Goal: Information Seeking & Learning: Understand process/instructions

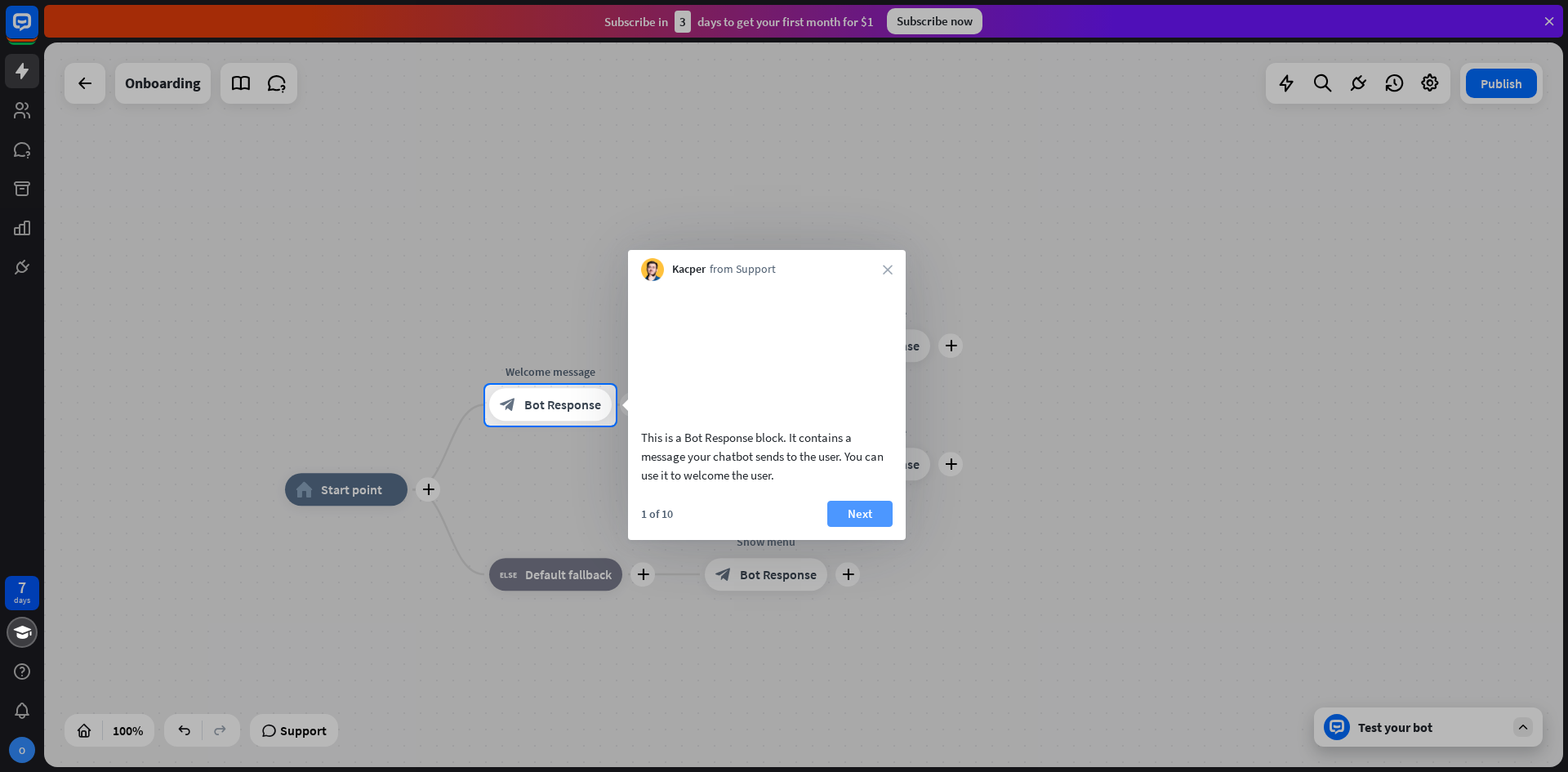
click at [860, 527] on button "Next" at bounding box center [860, 513] width 66 height 26
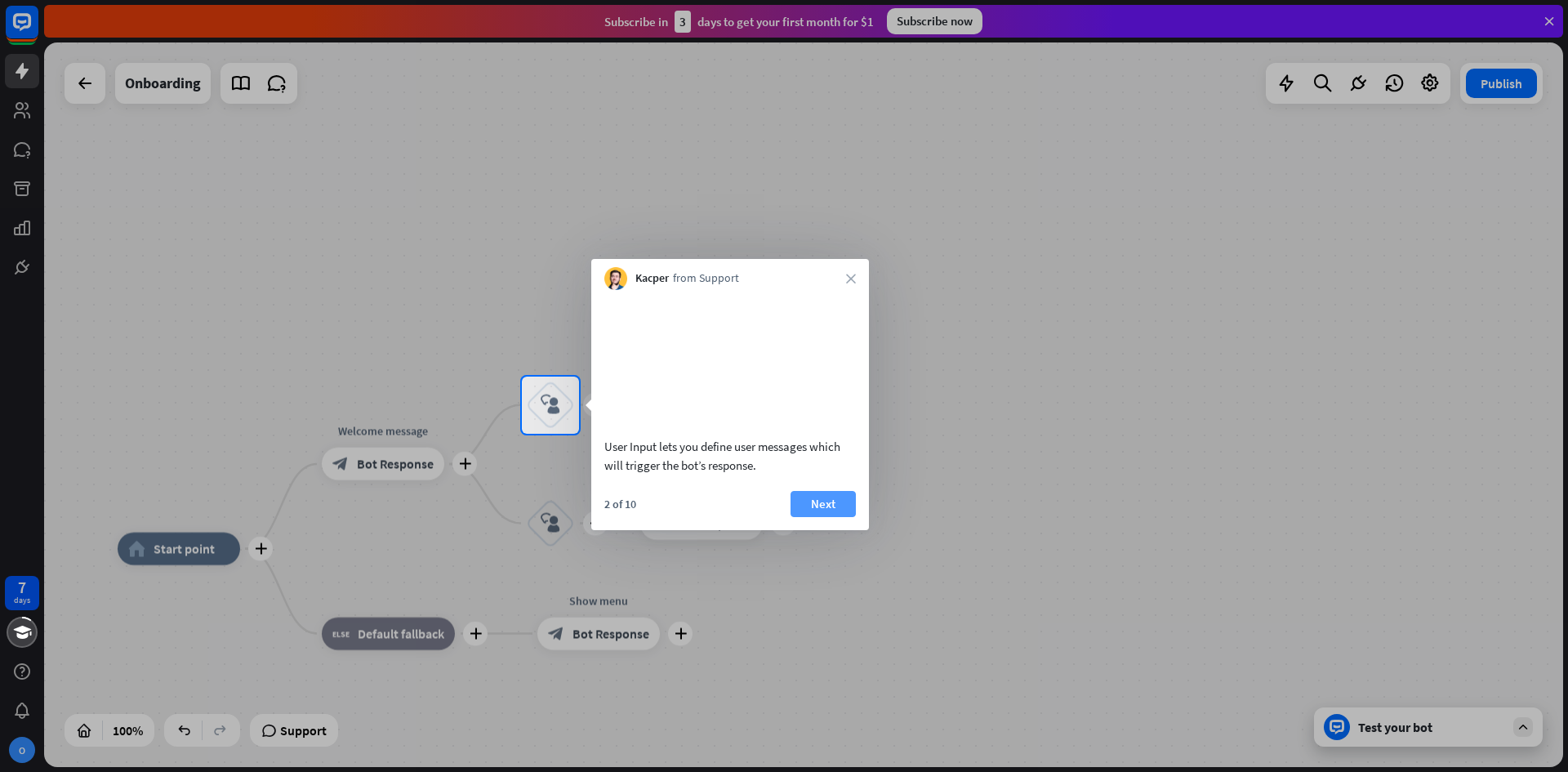
click at [818, 517] on button "Next" at bounding box center [823, 503] width 66 height 26
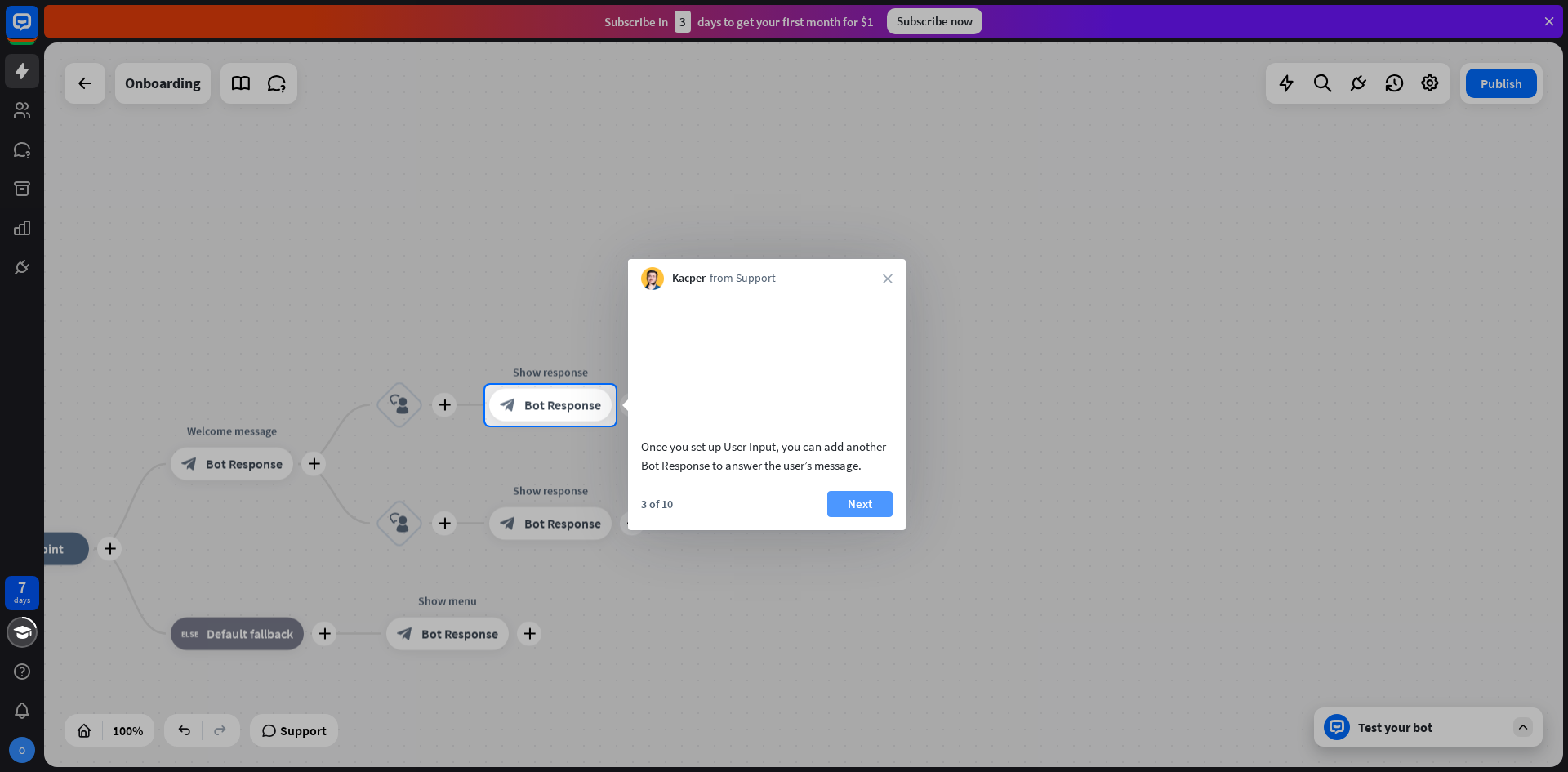
click at [863, 517] on button "Next" at bounding box center [860, 503] width 66 height 26
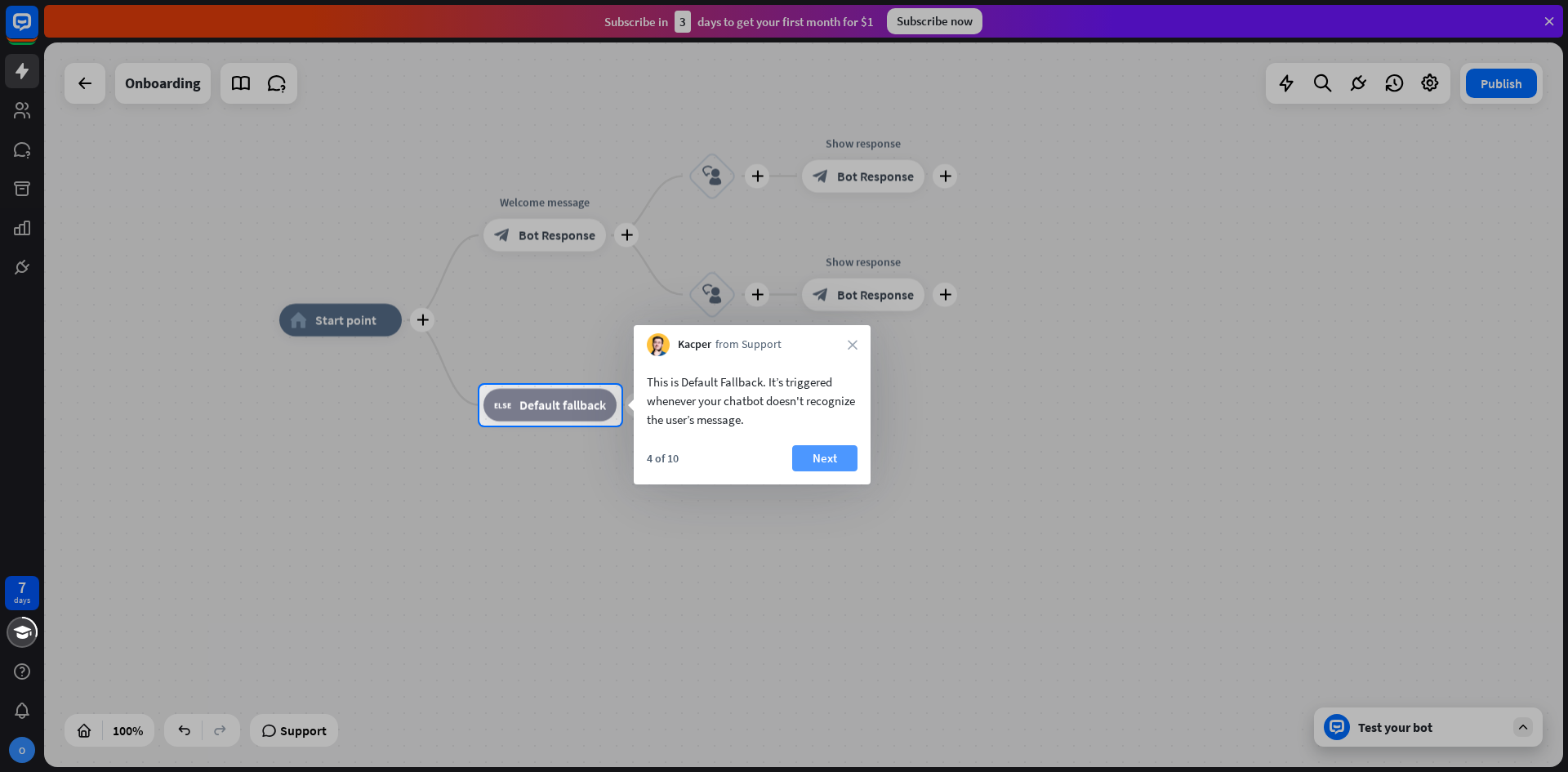
click at [821, 458] on button "Next" at bounding box center [825, 458] width 66 height 26
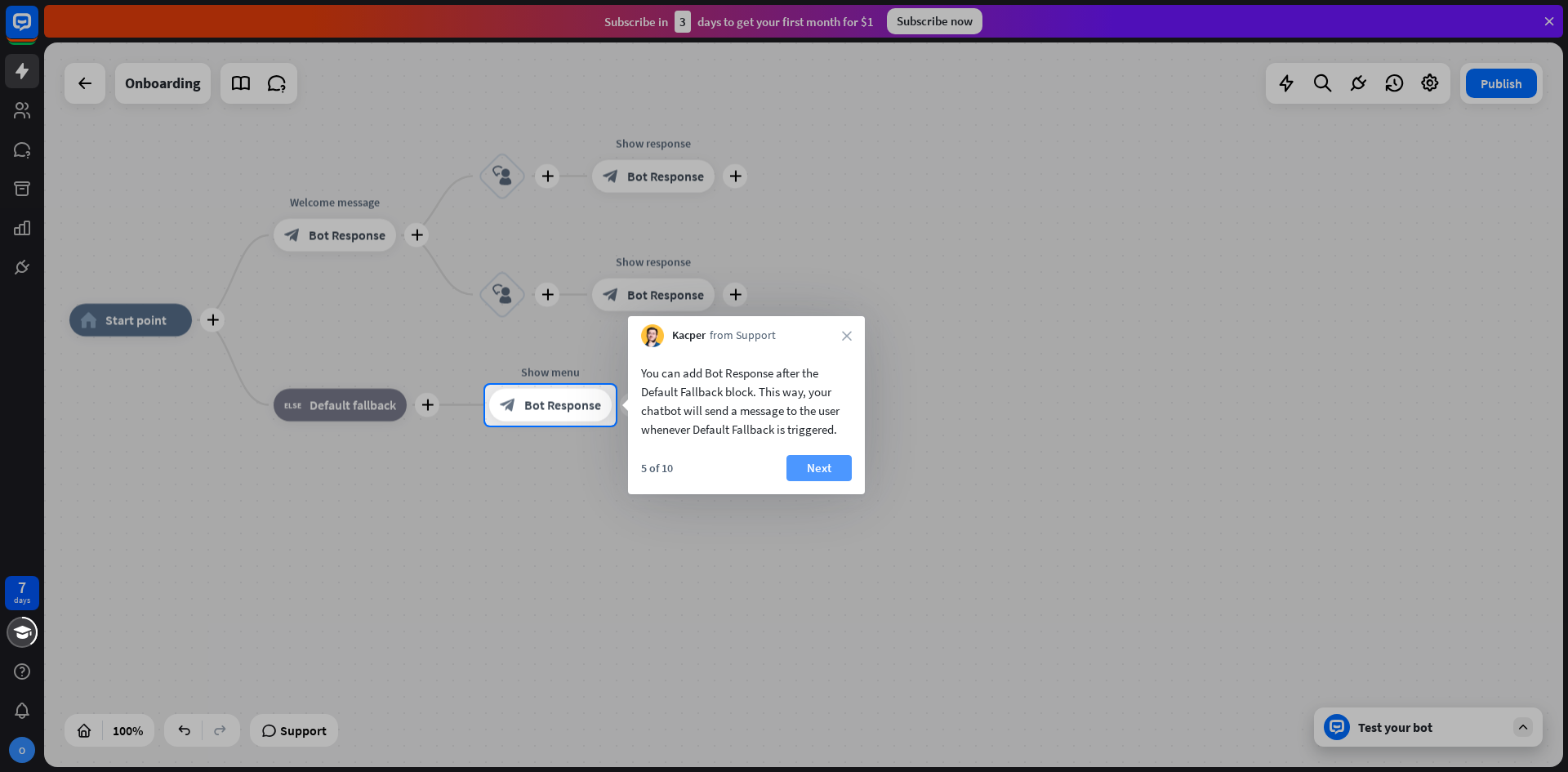
click at [816, 470] on button "Next" at bounding box center [820, 468] width 66 height 26
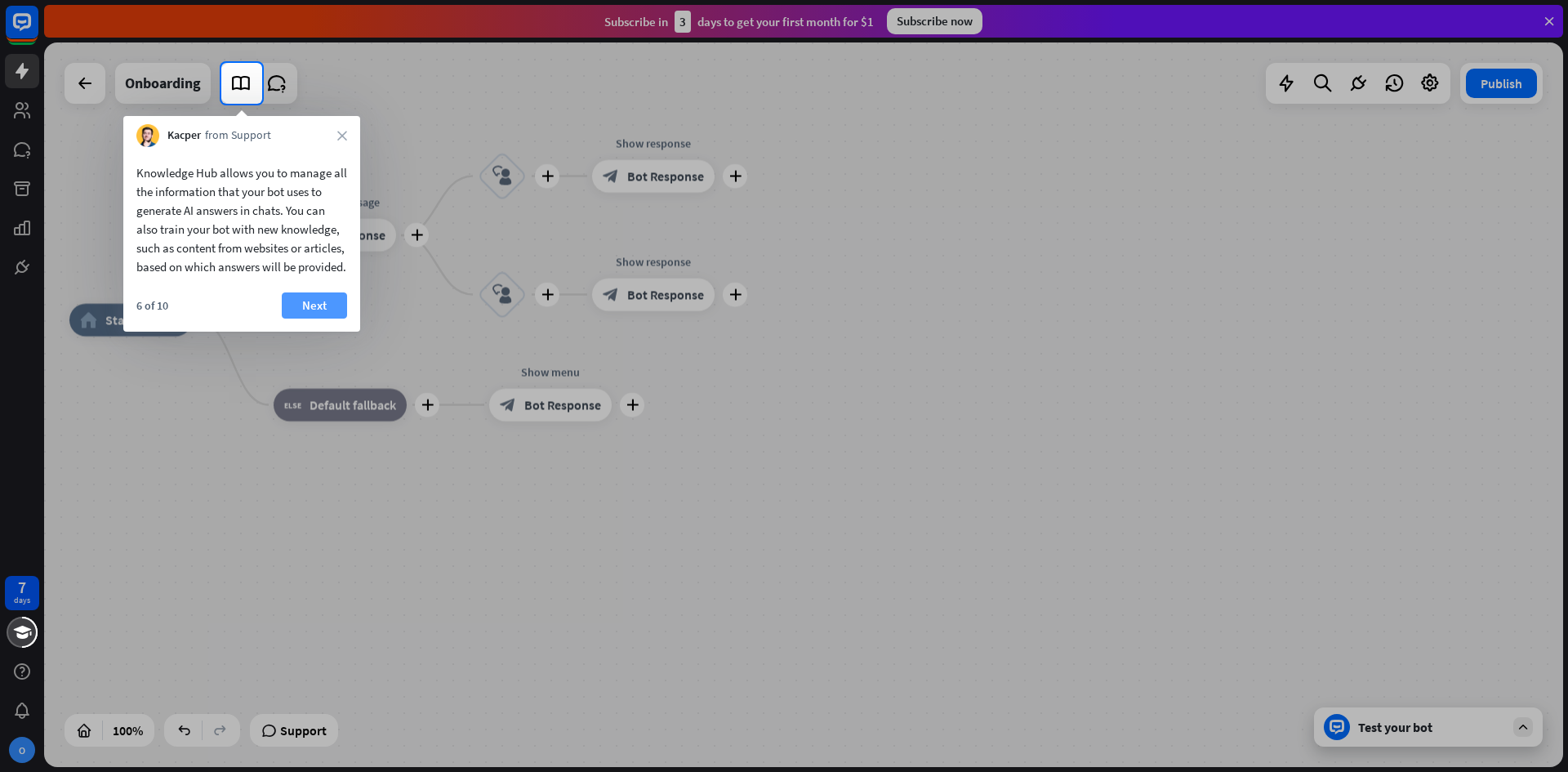
click at [311, 317] on button "Next" at bounding box center [314, 305] width 66 height 26
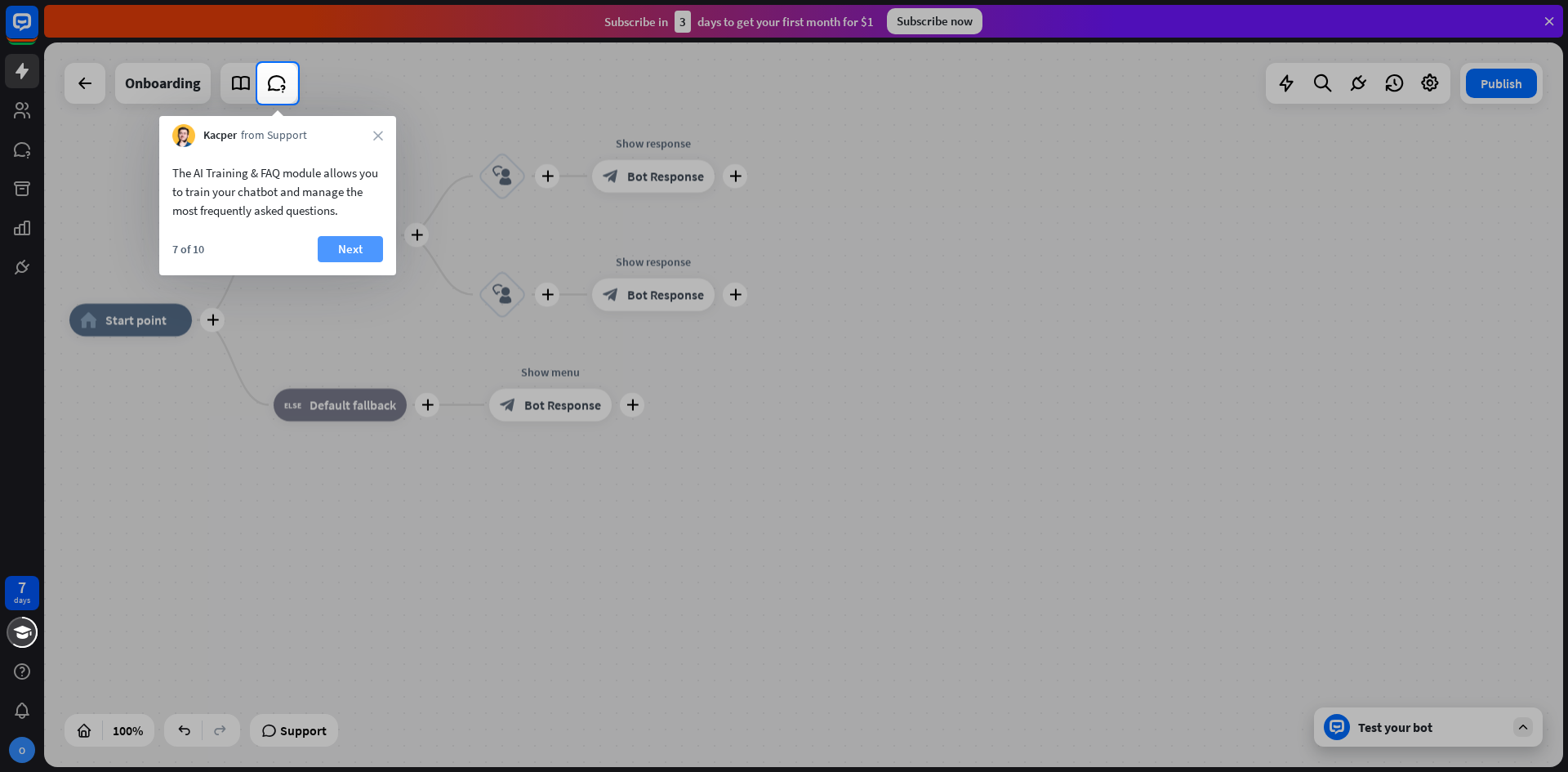
click at [350, 242] on button "Next" at bounding box center [351, 249] width 66 height 26
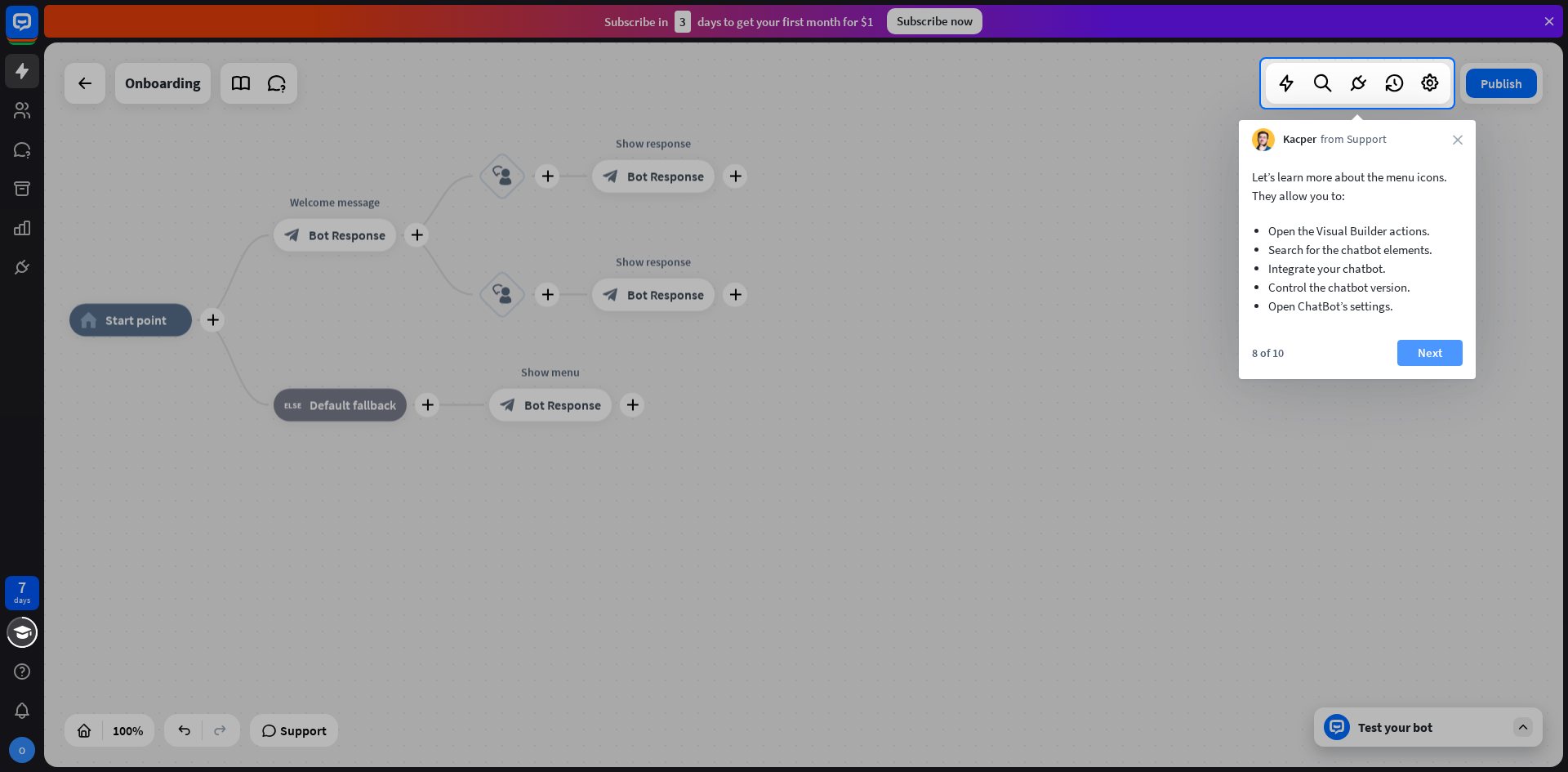
click at [1439, 348] on button "Next" at bounding box center [1430, 353] width 66 height 26
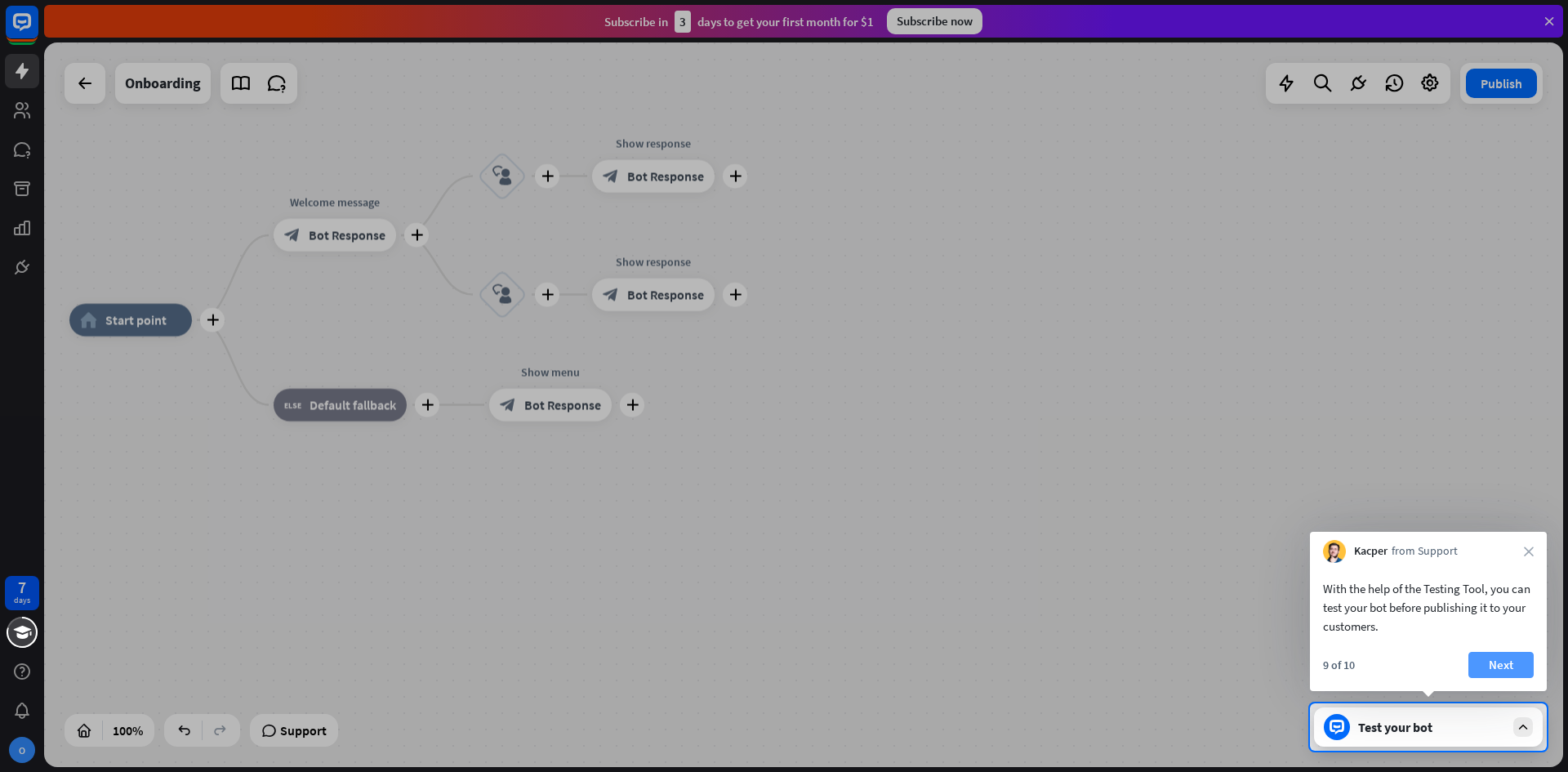
click at [1504, 671] on button "Next" at bounding box center [1501, 664] width 66 height 26
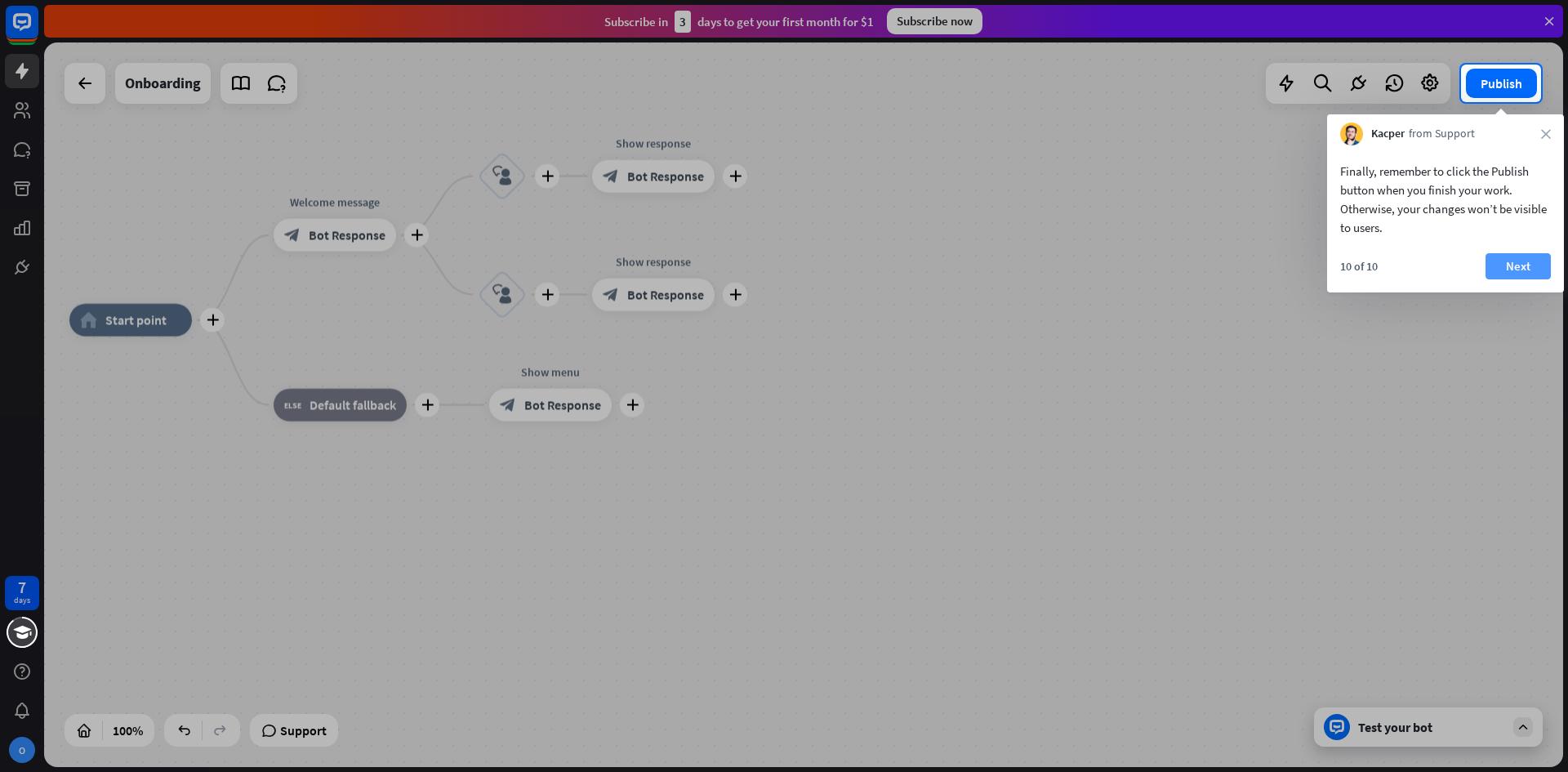
click at [1525, 260] on button "Next" at bounding box center [1519, 266] width 66 height 26
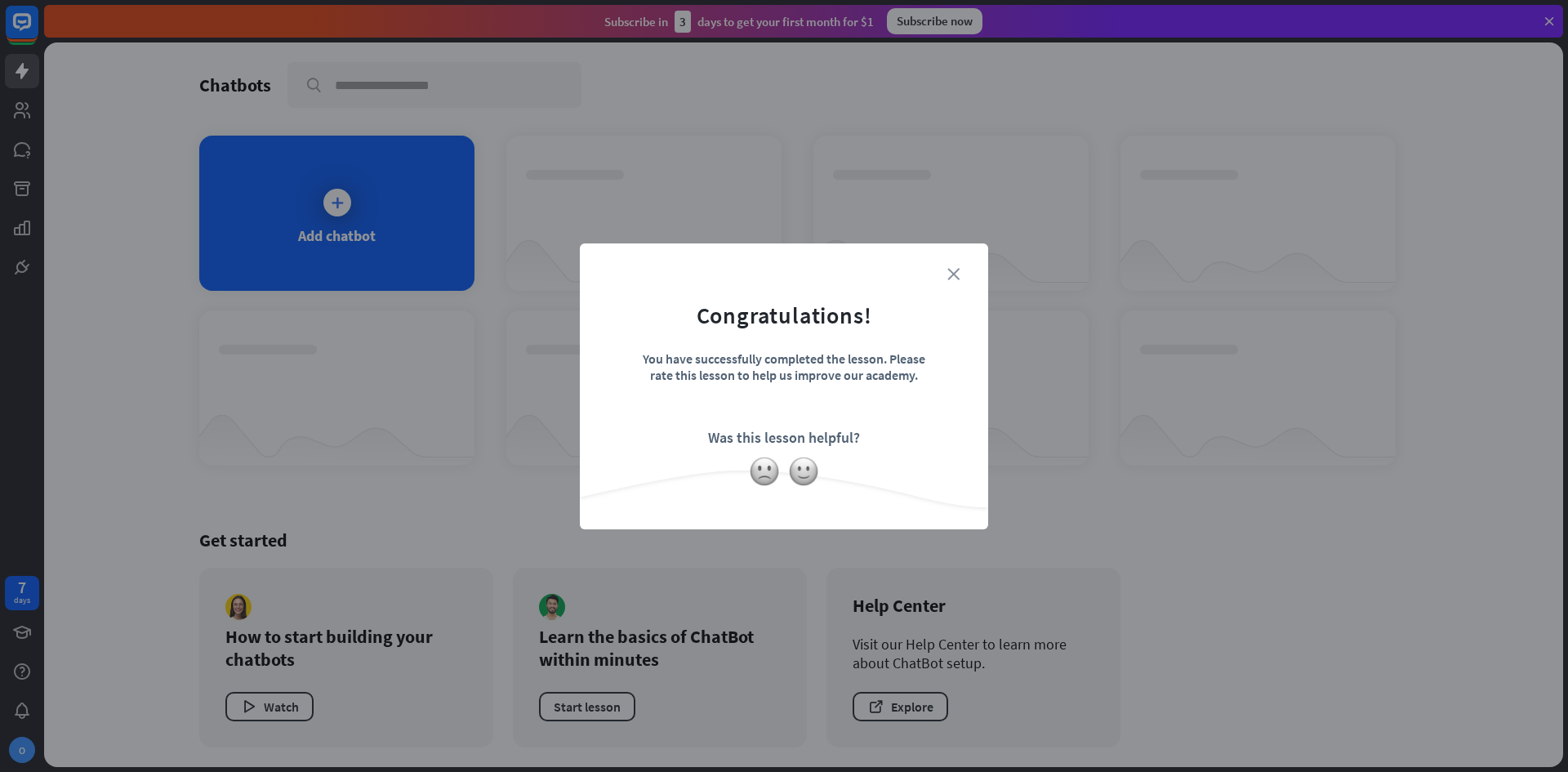
click at [957, 275] on icon "close" at bounding box center [953, 273] width 12 height 12
